Goal: Information Seeking & Learning: Learn about a topic

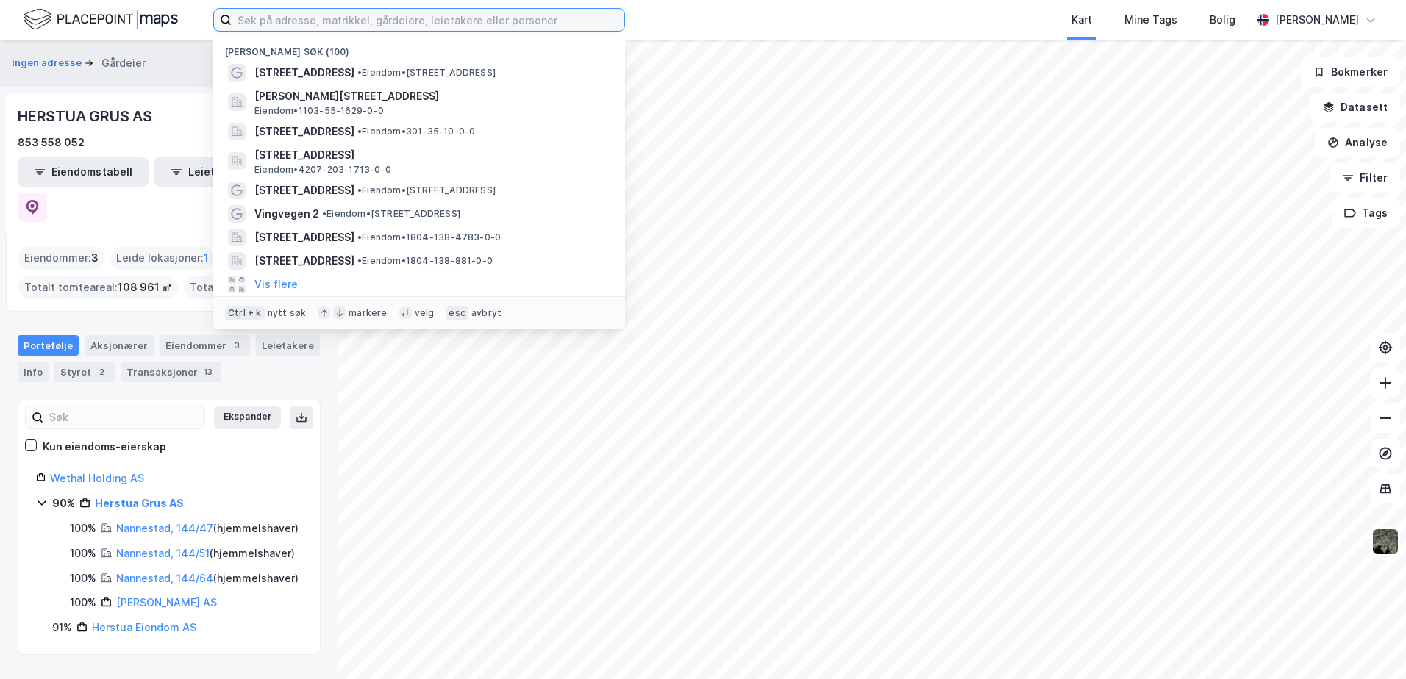
click at [255, 10] on input at bounding box center [428, 20] width 393 height 22
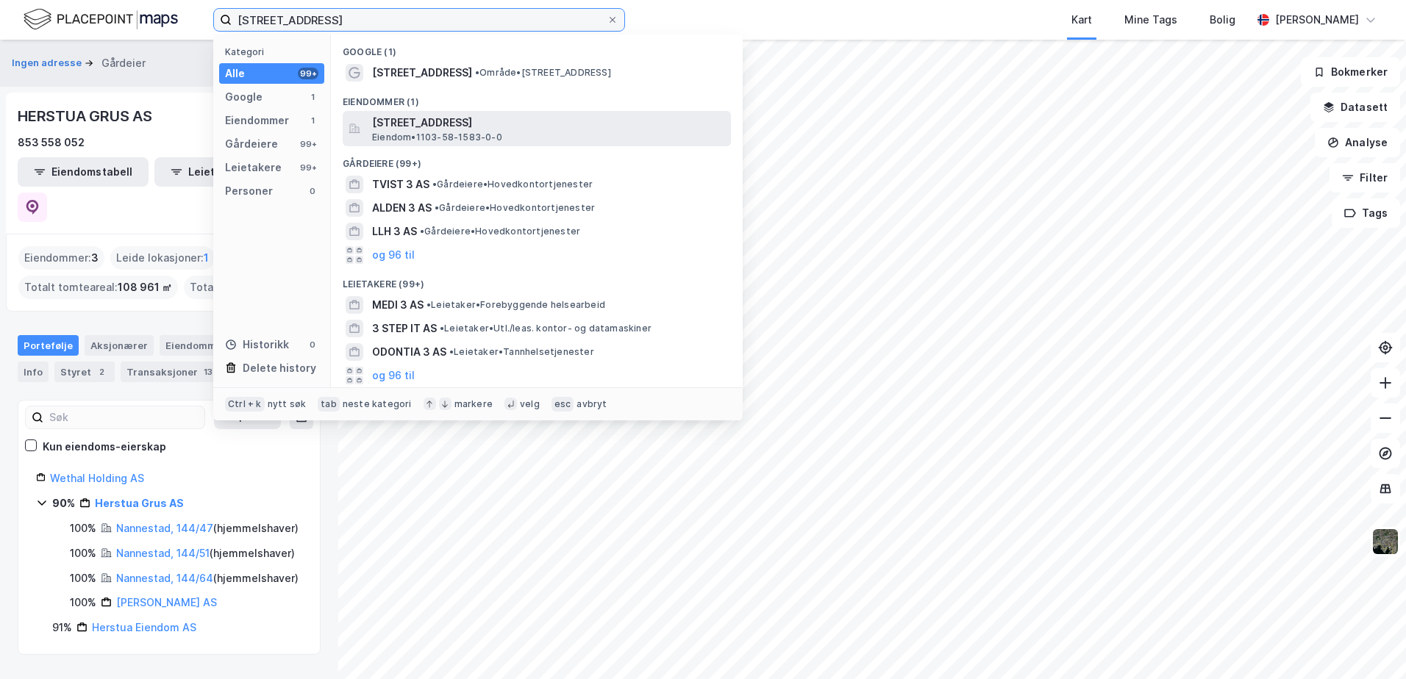
type input "[STREET_ADDRESS]"
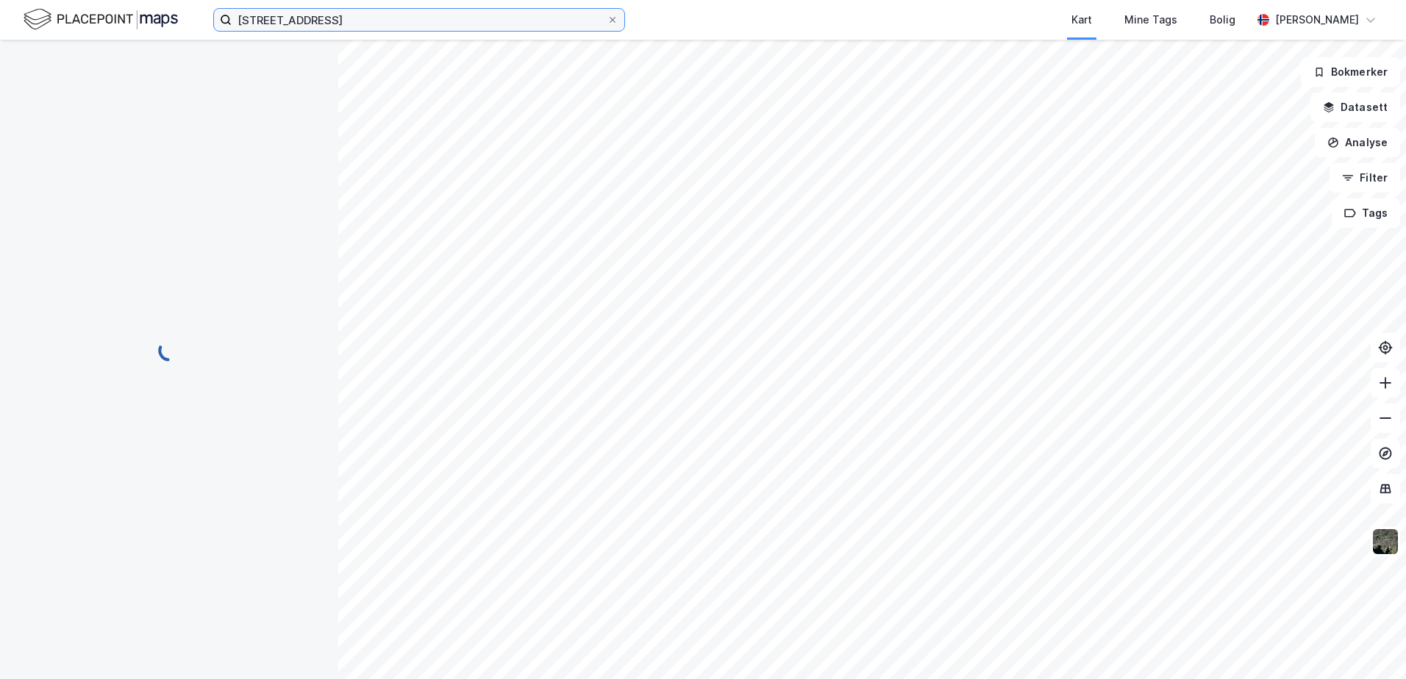
scroll to position [2, 0]
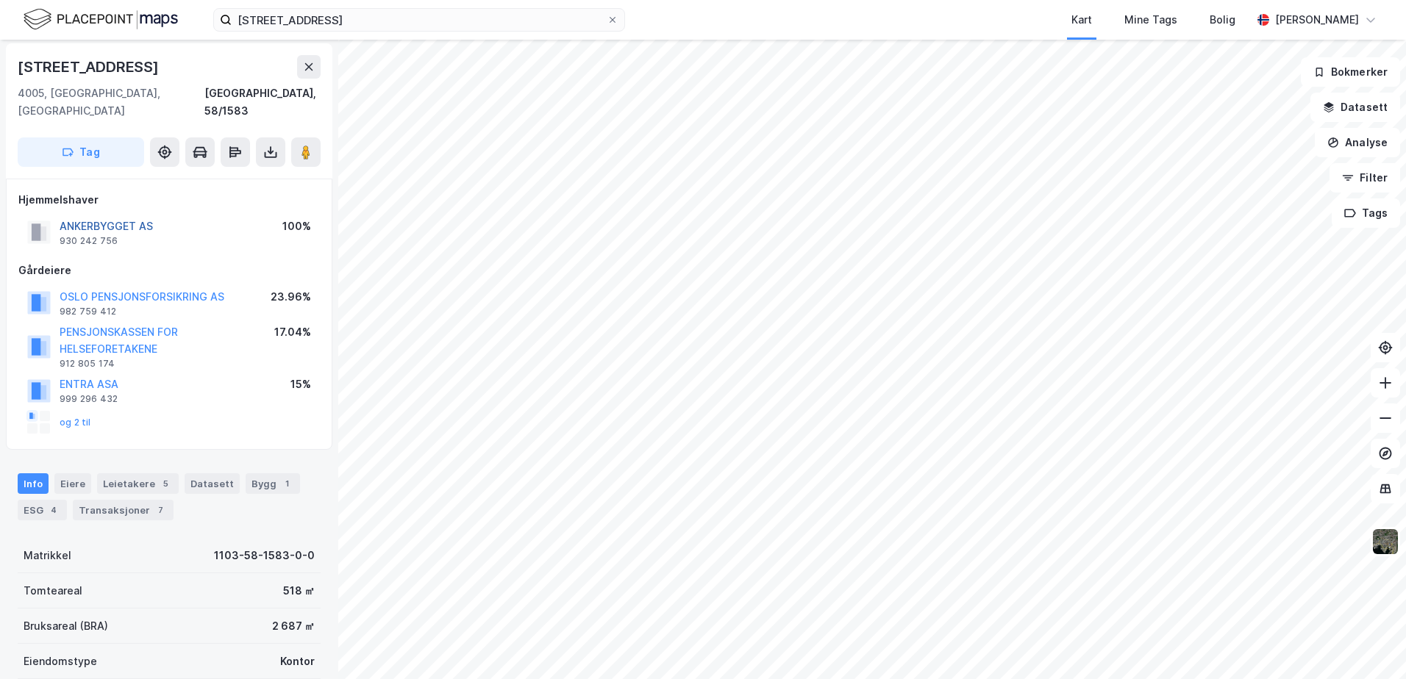
click at [0, 0] on button "ANKERBYGGET AS" at bounding box center [0, 0] width 0 height 0
